Goal: Task Accomplishment & Management: Use online tool/utility

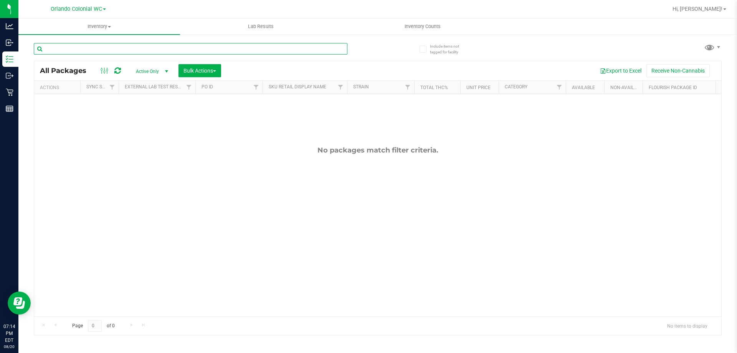
click at [124, 47] on input "text" at bounding box center [190, 49] width 313 height 12
type input "dark"
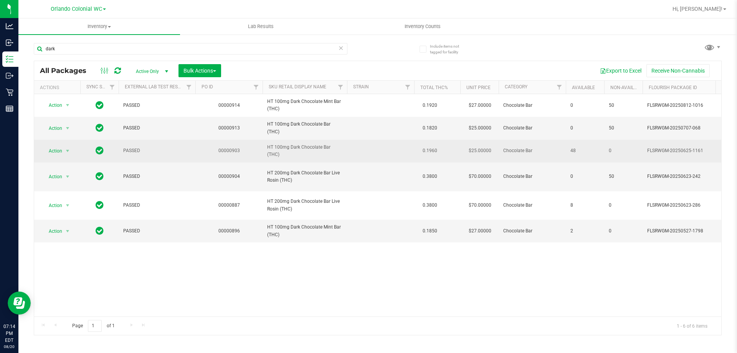
click at [73, 150] on div "Action Action Adjust qty Create package Edit attributes Global inventory Locate…" at bounding box center [57, 150] width 37 height 11
click at [68, 152] on span "select" at bounding box center [67, 151] width 6 height 6
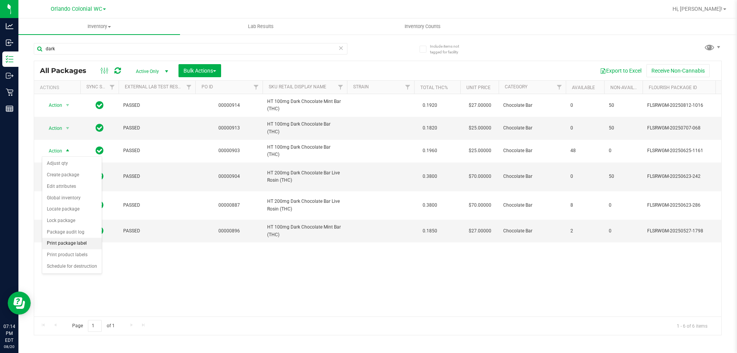
drag, startPoint x: 62, startPoint y: 246, endPoint x: 71, endPoint y: 243, distance: 9.2
click at [61, 246] on li "Print package label" at bounding box center [71, 244] width 59 height 12
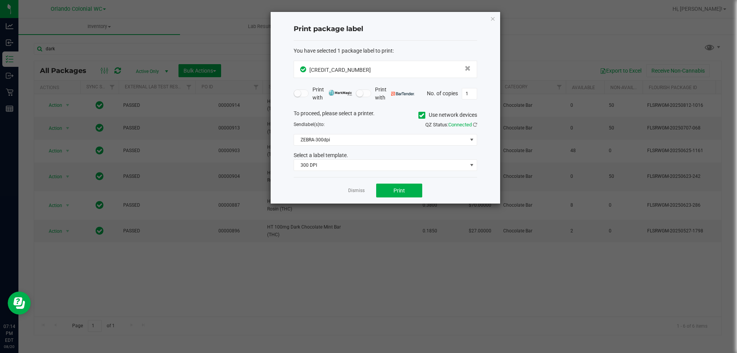
click at [343, 172] on div "You have selected 1 package label to print : [CREDIT_CARD_NUMBER] Print with Pr…" at bounding box center [385, 109] width 183 height 137
click at [334, 135] on span "ZEBRA-300dpi" at bounding box center [380, 139] width 173 height 11
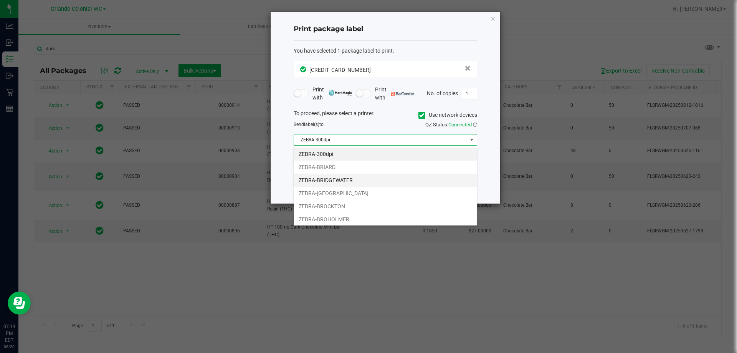
scroll to position [12, 183]
click at [330, 190] on li "ZEBRA-[GEOGRAPHIC_DATA]" at bounding box center [385, 192] width 183 height 13
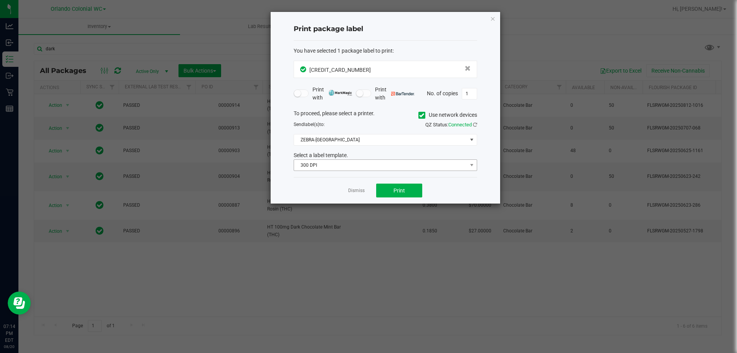
drag, startPoint x: 329, startPoint y: 172, endPoint x: 330, endPoint y: 165, distance: 7.3
click at [329, 171] on div "You have selected 1 package label to print : [CREDIT_CARD_NUMBER] Print with Pr…" at bounding box center [385, 109] width 183 height 137
click at [330, 164] on span "300 DPI" at bounding box center [380, 165] width 173 height 11
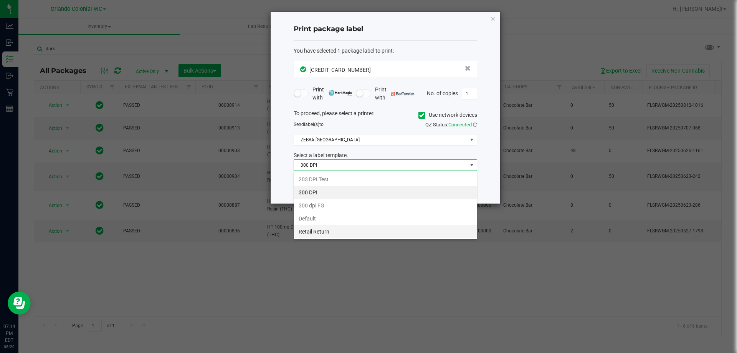
click at [314, 228] on li "Retail Return" at bounding box center [385, 231] width 183 height 13
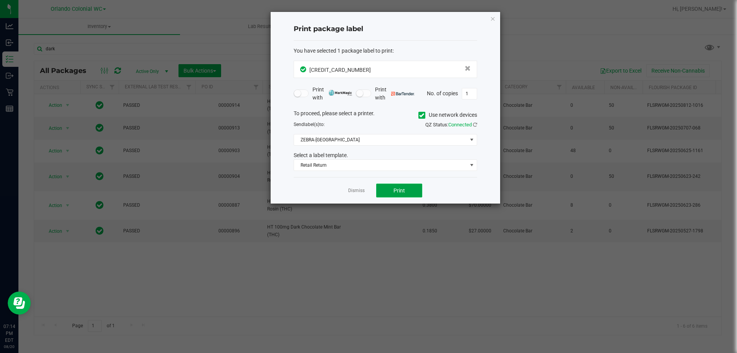
click at [410, 192] on button "Print" at bounding box center [399, 190] width 46 height 14
